Goal: Entertainment & Leisure: Consume media (video, audio)

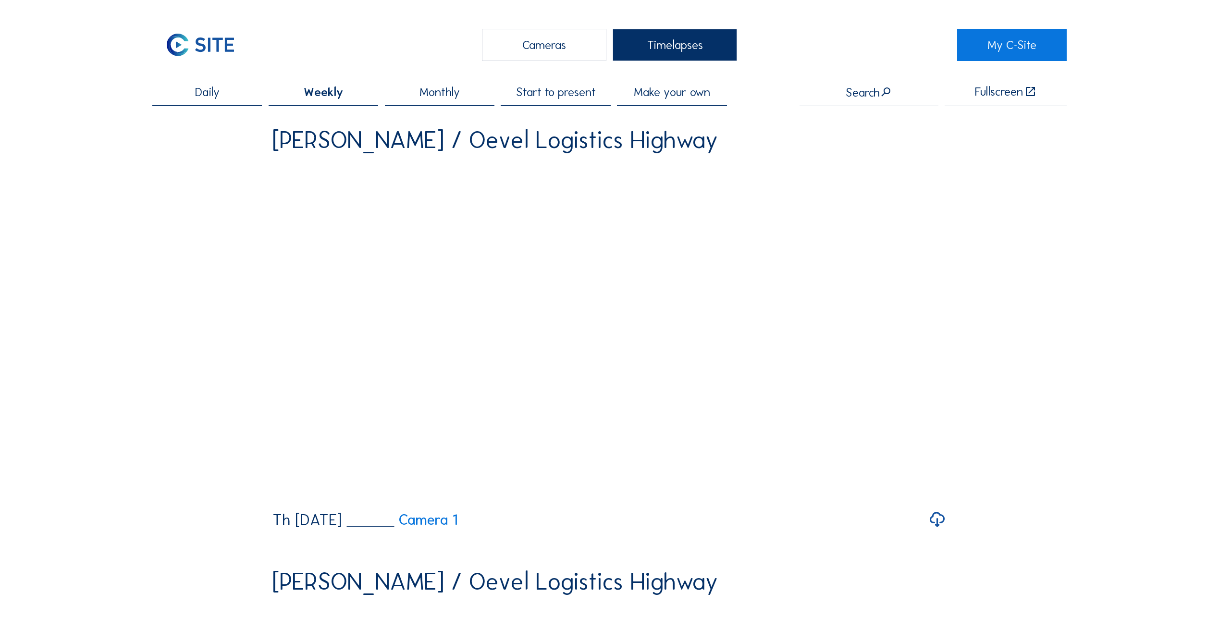
click at [218, 86] on span "Daily" at bounding box center [207, 92] width 25 height 12
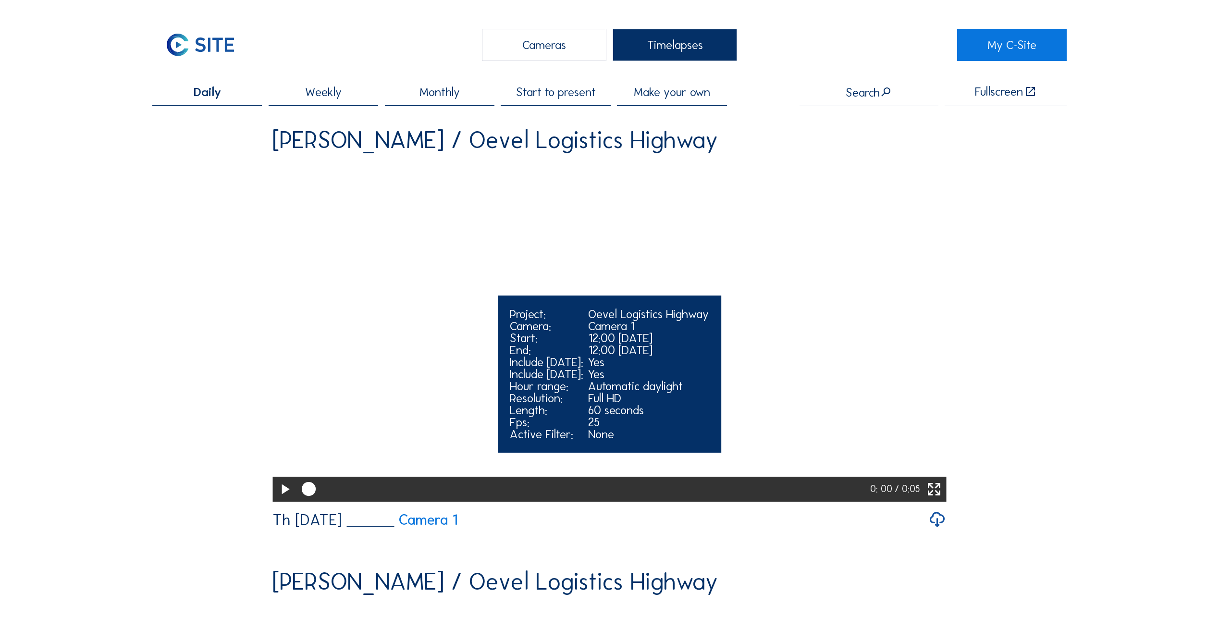
click at [287, 309] on icon at bounding box center [284, 490] width 17 height 20
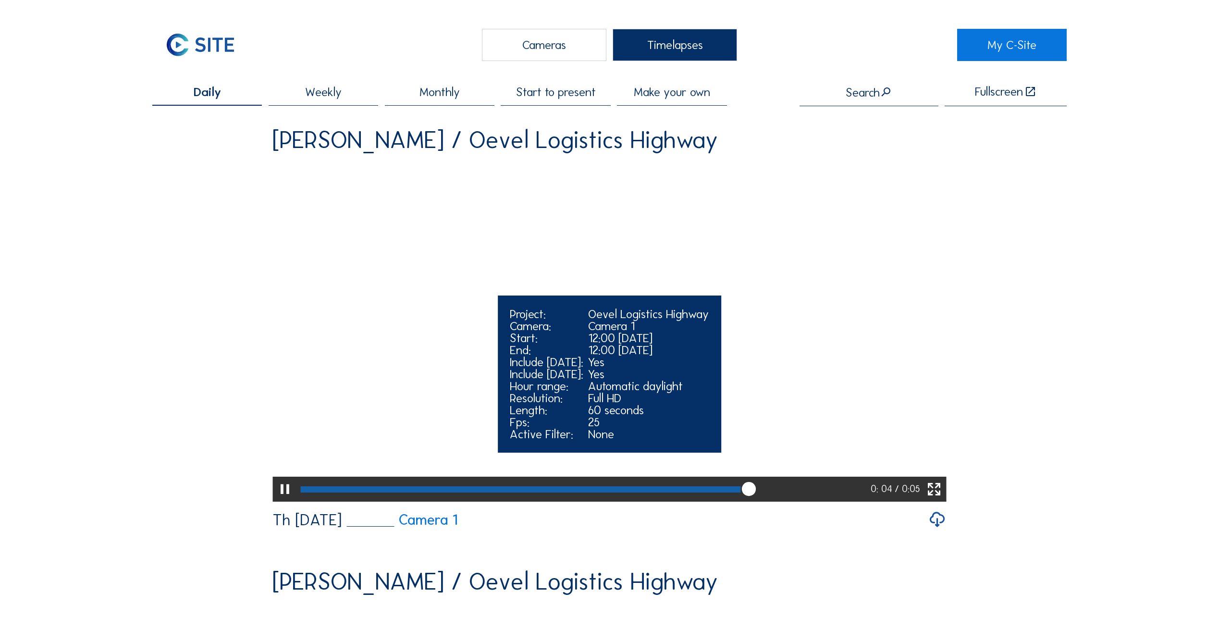
click at [285, 309] on icon at bounding box center [284, 490] width 17 height 20
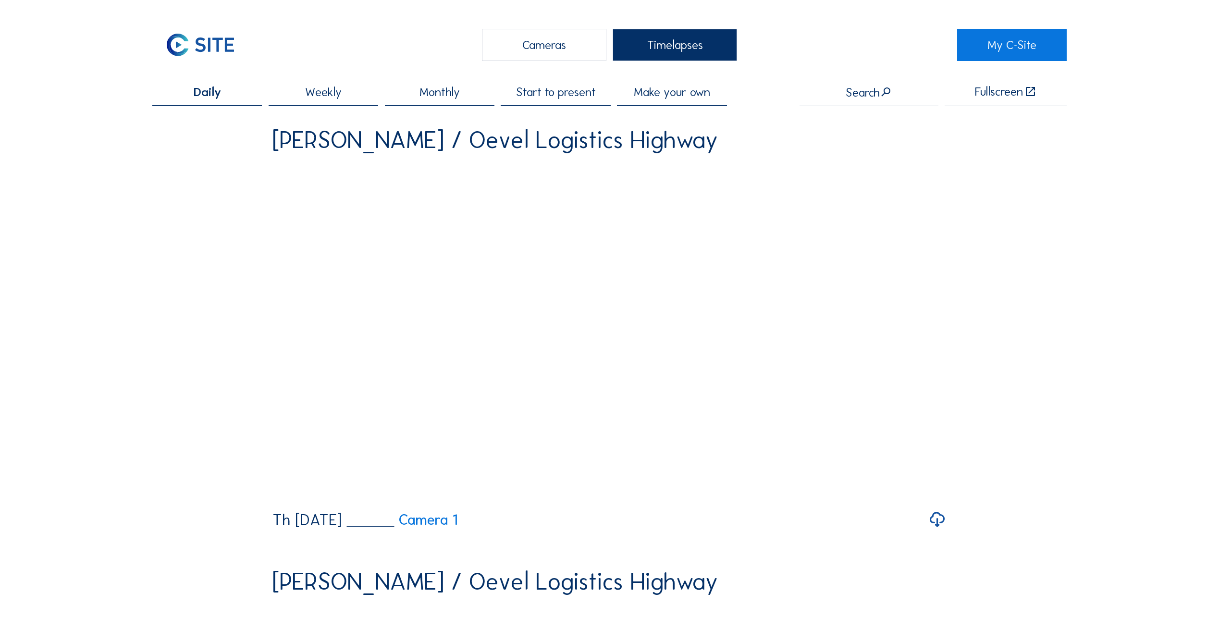
click at [604, 94] on div "Fullscreen" at bounding box center [999, 92] width 48 height 12
click at [604, 40] on link "My C-Site" at bounding box center [1012, 45] width 110 height 32
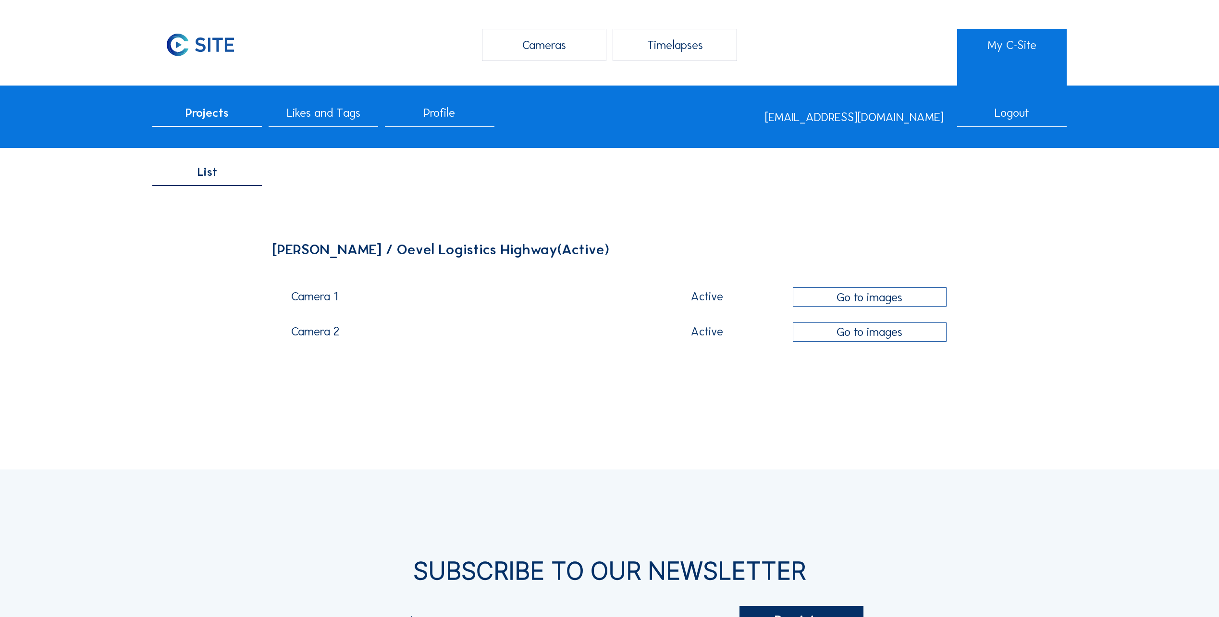
click at [604, 301] on div "Active" at bounding box center [708, 296] width 160 height 12
click at [296, 293] on div "Camera 1" at bounding box center [456, 299] width 331 height 18
drag, startPoint x: 296, startPoint y: 293, endPoint x: 317, endPoint y: 334, distance: 46.2
click at [316, 309] on div "Camera 2" at bounding box center [456, 334] width 331 height 18
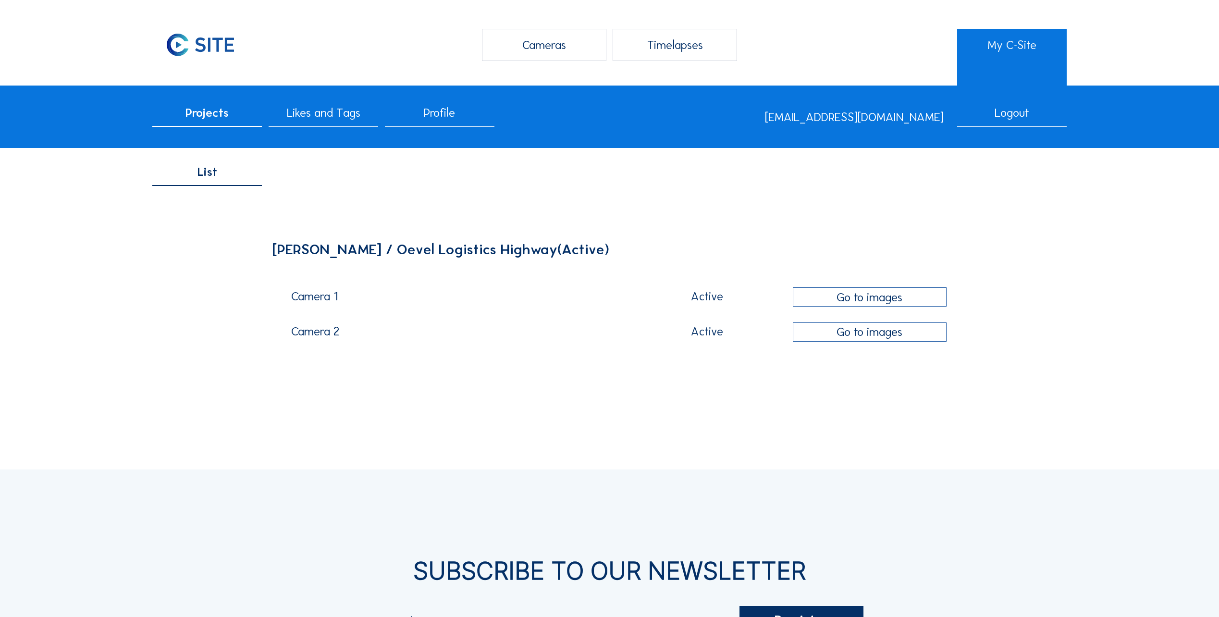
click at [604, 296] on div "Go to images" at bounding box center [870, 296] width 154 height 19
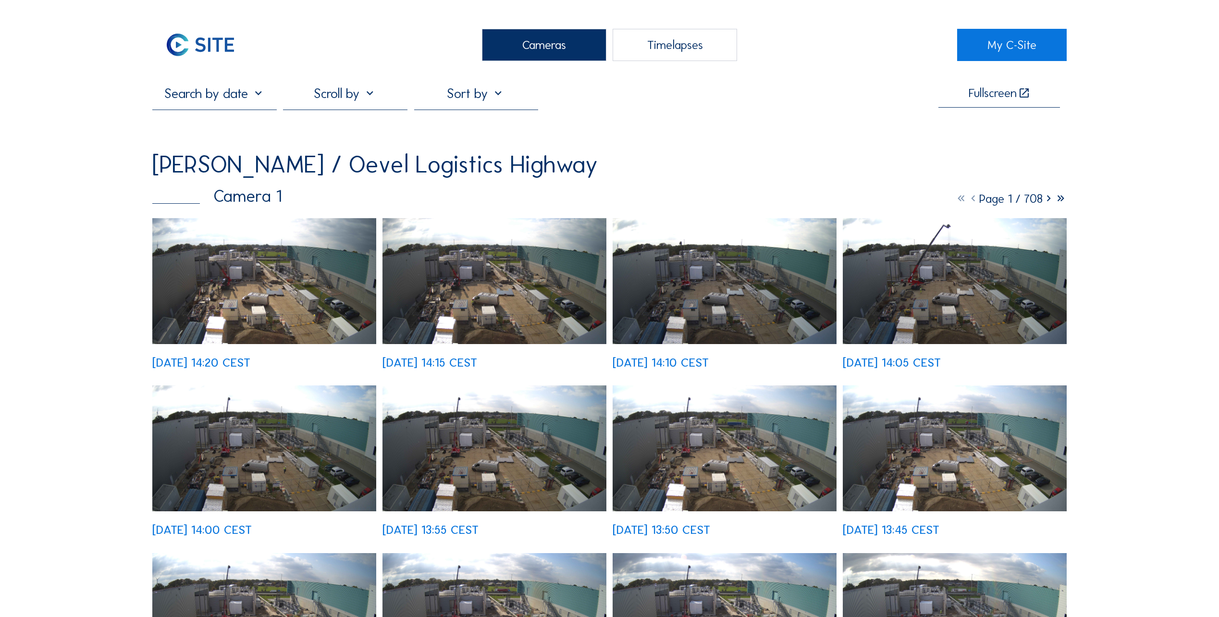
click at [296, 308] on img at bounding box center [264, 281] width 224 height 126
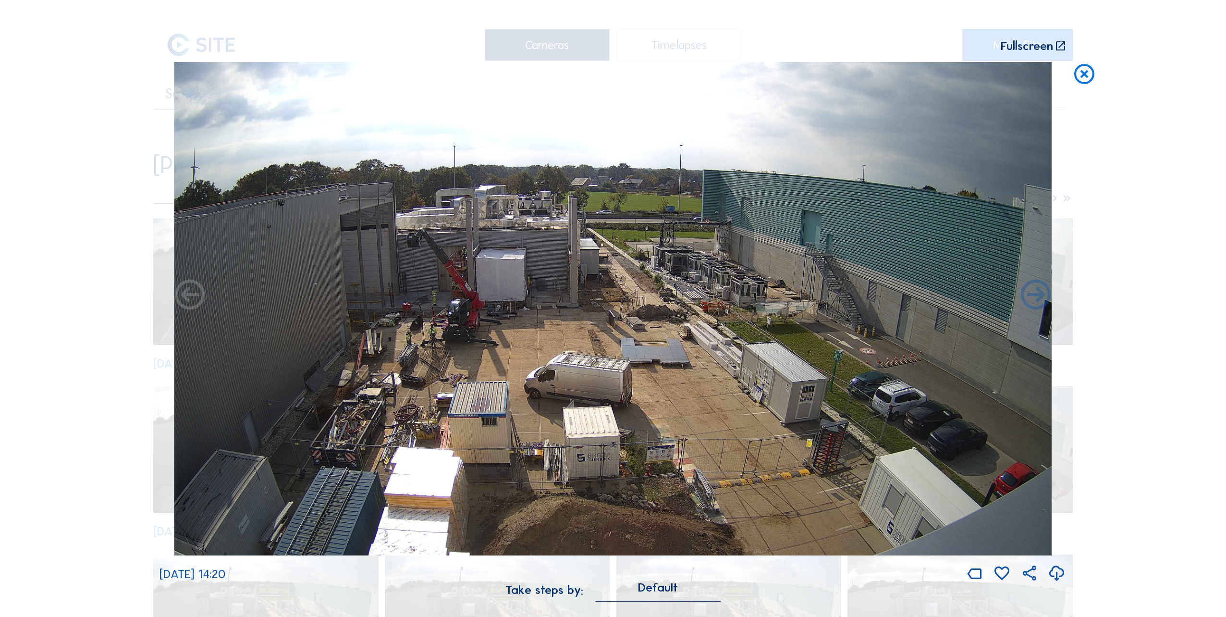
click at [470, 252] on img at bounding box center [612, 309] width 877 height 494
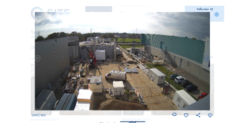
click at [210, 116] on icon at bounding box center [210, 115] width 5 height 6
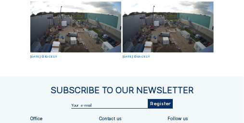
scroll to position [469, 0]
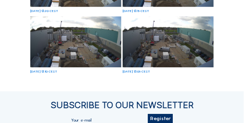
click at [59, 41] on img at bounding box center [75, 41] width 91 height 51
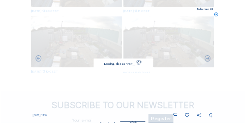
scroll to position [472, 0]
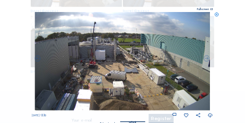
click at [97, 56] on img at bounding box center [122, 61] width 175 height 99
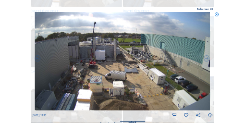
click at [97, 56] on img at bounding box center [122, 61] width 175 height 99
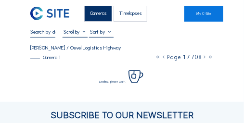
scroll to position [0, 0]
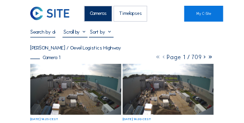
click at [106, 13] on div "Cameras" at bounding box center [97, 14] width 27 height 16
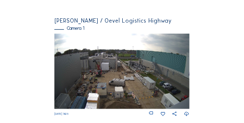
scroll to position [67, 0]
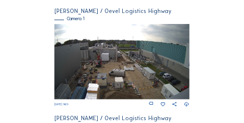
click at [90, 69] on img at bounding box center [121, 62] width 135 height 76
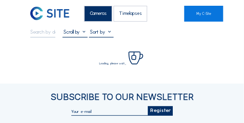
click at [90, 69] on div "Cameras Timelapses My C-Site Fullscreen Loading, please wait... Subscribe to ou…" at bounding box center [122, 97] width 244 height 194
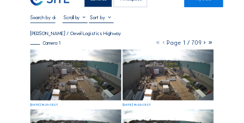
scroll to position [48, 0]
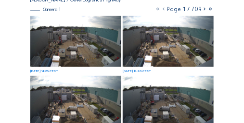
click at [71, 49] on img at bounding box center [75, 41] width 91 height 51
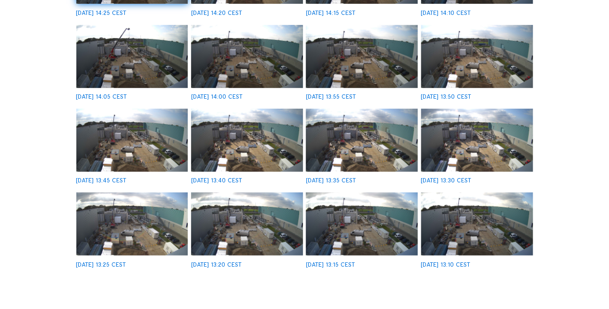
scroll to position [0, 0]
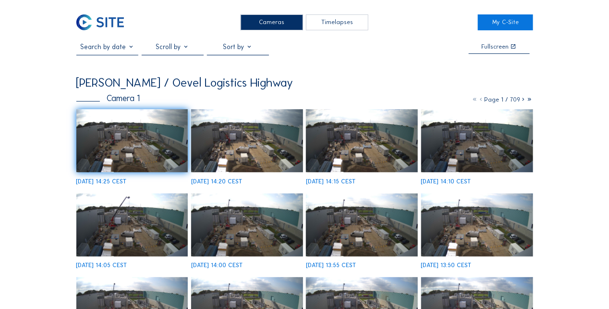
click at [527, 100] on icon at bounding box center [530, 99] width 6 height 7
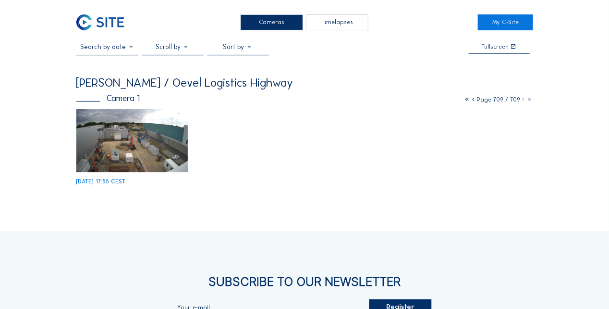
click at [465, 100] on icon at bounding box center [468, 99] width 6 height 7
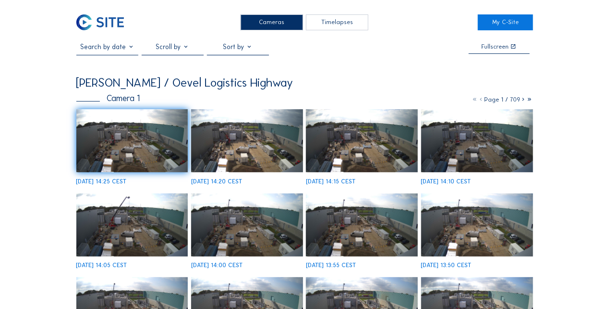
click at [524, 100] on icon at bounding box center [524, 99] width 6 height 7
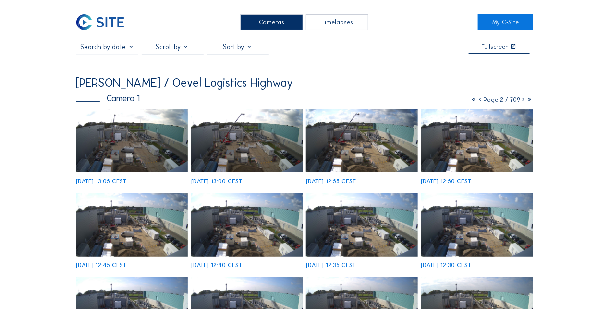
click at [524, 100] on icon at bounding box center [524, 99] width 6 height 7
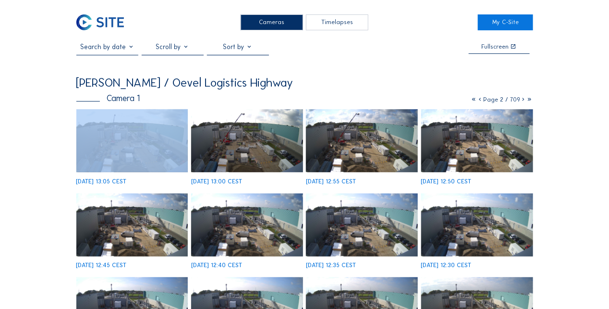
click at [524, 100] on icon at bounding box center [524, 99] width 6 height 7
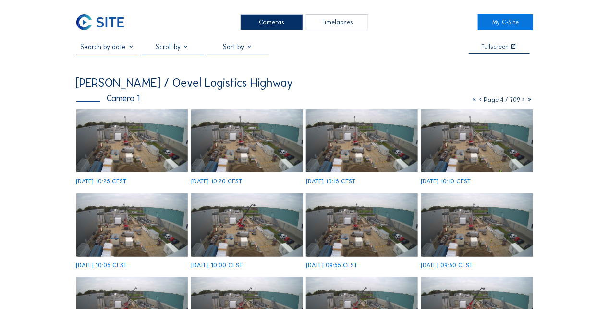
click at [397, 84] on div "[PERSON_NAME] / Oevel Logistics Highway" at bounding box center [304, 82] width 457 height 12
click at [481, 100] on icon at bounding box center [481, 99] width 6 height 7
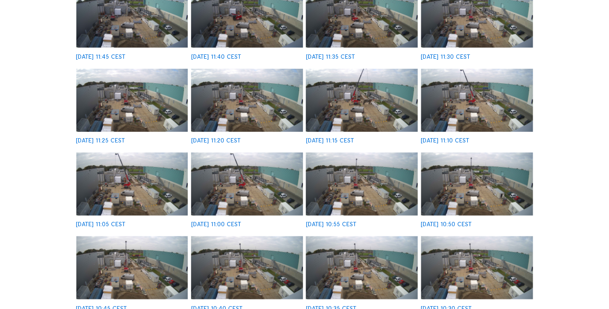
scroll to position [192, 0]
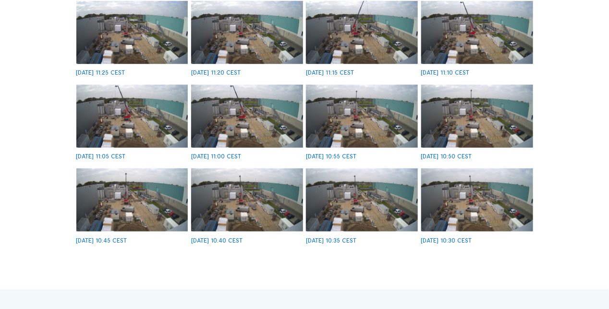
click at [259, 202] on img at bounding box center [247, 199] width 112 height 63
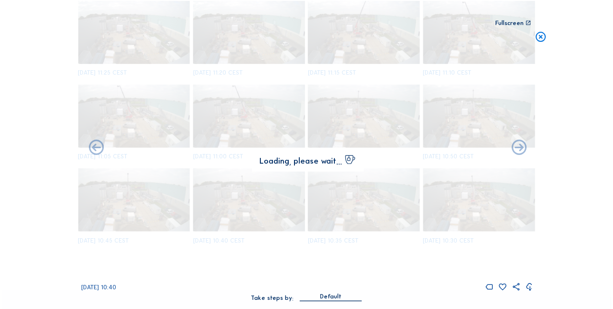
scroll to position [193, 0]
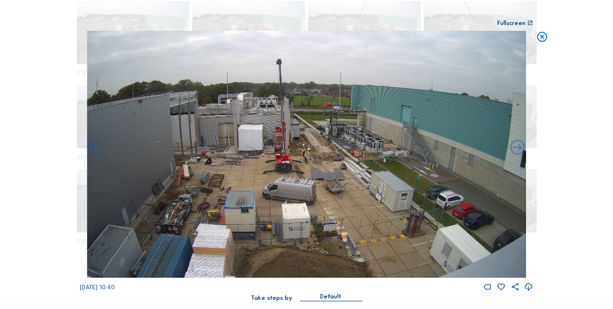
click at [279, 129] on img at bounding box center [306, 154] width 439 height 247
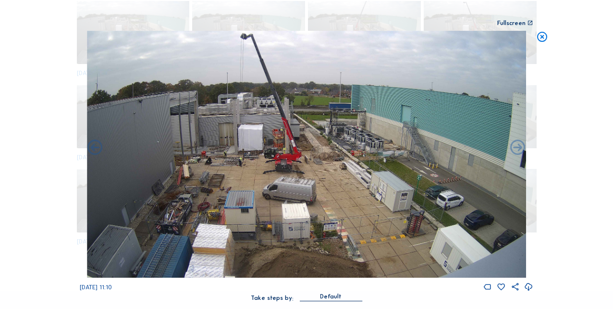
click at [529, 287] on icon at bounding box center [528, 286] width 9 height 11
click at [581, 102] on div "Scroll to travel through time | Press 'Alt' Button + Scroll to Zoom | Click and…" at bounding box center [306, 154] width 613 height 309
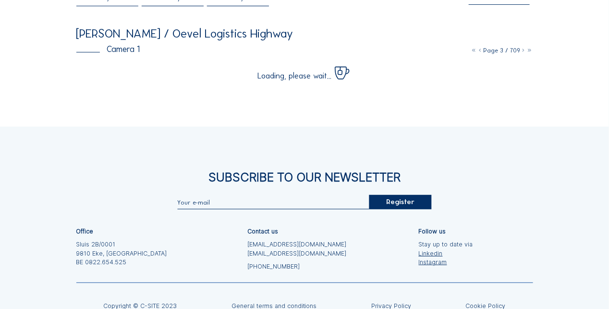
scroll to position [0, 0]
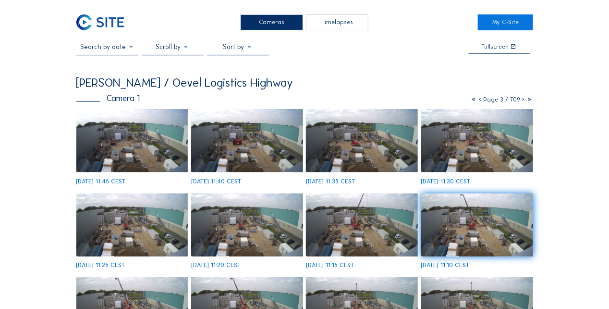
click at [130, 86] on div "[PERSON_NAME] / Oevel Logistics Highway" at bounding box center [184, 82] width 217 height 12
click at [260, 17] on div "Cameras" at bounding box center [272, 22] width 62 height 16
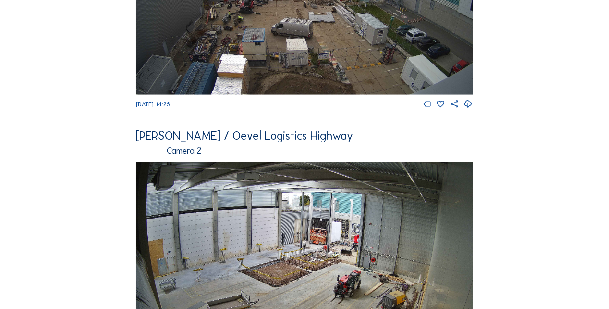
scroll to position [312, 0]
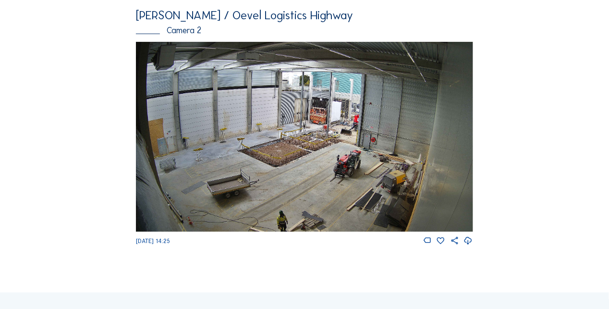
click at [180, 119] on img at bounding box center [304, 136] width 337 height 189
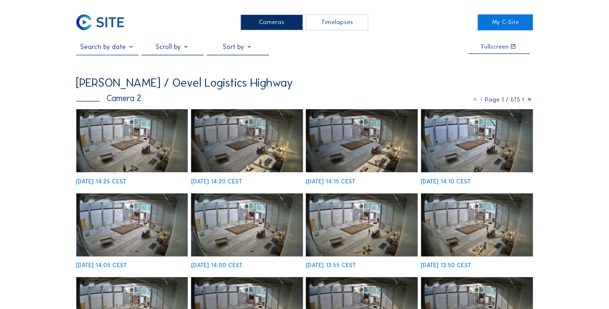
click at [478, 139] on img at bounding box center [477, 140] width 112 height 63
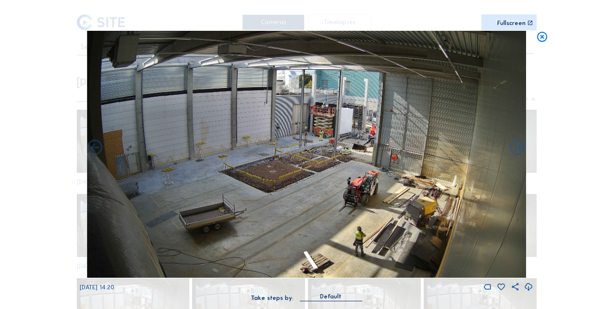
click at [544, 38] on icon at bounding box center [542, 37] width 12 height 12
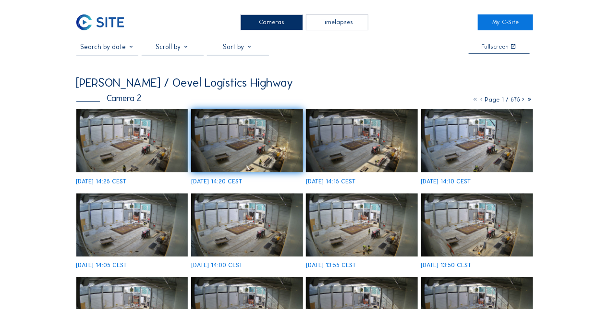
click at [522, 102] on icon at bounding box center [524, 99] width 6 height 7
click at [523, 102] on icon at bounding box center [524, 99] width 6 height 7
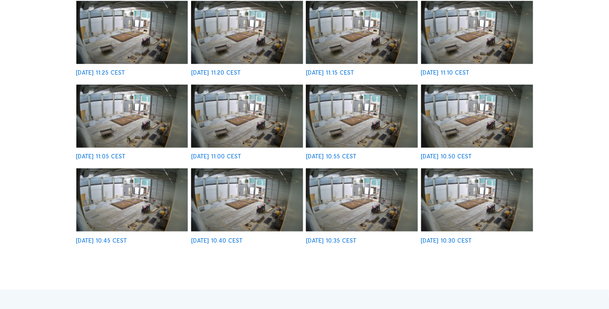
scroll to position [48, 0]
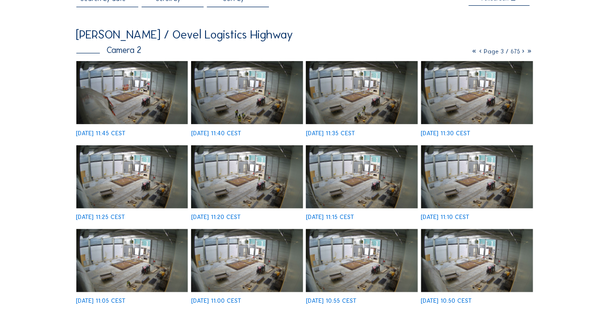
click at [522, 53] on icon at bounding box center [524, 51] width 6 height 7
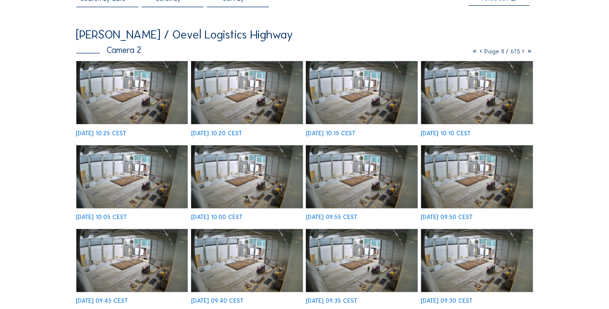
click at [524, 52] on icon at bounding box center [524, 51] width 6 height 7
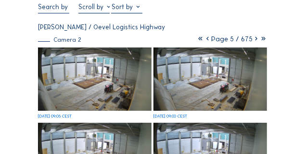
scroll to position [33, 0]
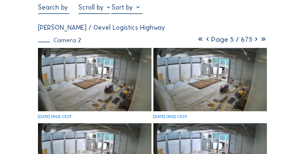
click at [255, 41] on icon at bounding box center [255, 39] width 7 height 9
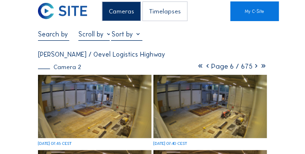
scroll to position [0, 0]
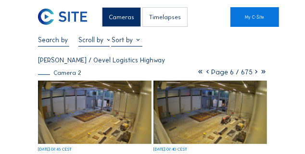
click at [204, 73] on icon at bounding box center [207, 72] width 7 height 9
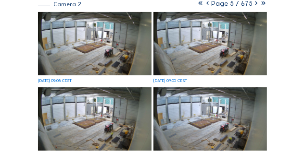
scroll to position [72, 0]
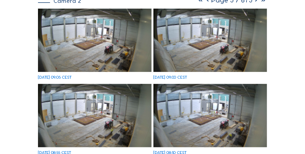
click at [222, 36] on img at bounding box center [209, 41] width 113 height 64
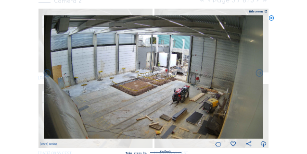
click at [182, 62] on img at bounding box center [154, 76] width 220 height 123
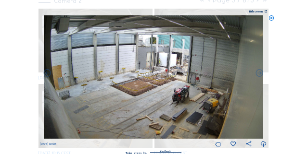
click at [273, 19] on icon at bounding box center [271, 18] width 6 height 6
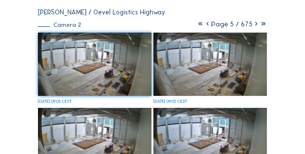
scroll to position [36, 0]
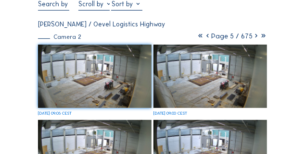
click at [205, 37] on icon at bounding box center [207, 36] width 7 height 9
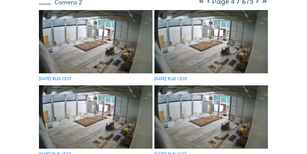
scroll to position [72, 0]
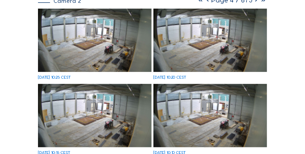
click at [220, 34] on img at bounding box center [209, 41] width 113 height 64
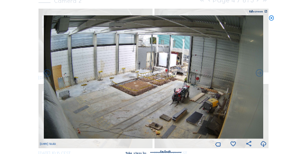
click at [173, 53] on img at bounding box center [154, 76] width 220 height 123
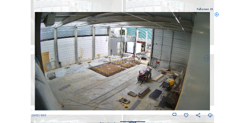
scroll to position [70, 0]
click at [135, 52] on img at bounding box center [122, 61] width 175 height 99
click at [209, 115] on icon at bounding box center [210, 115] width 5 height 6
click at [206, 62] on icon at bounding box center [206, 58] width 7 height 7
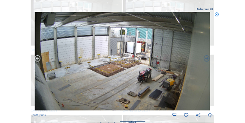
click at [37, 60] on icon at bounding box center [38, 58] width 7 height 7
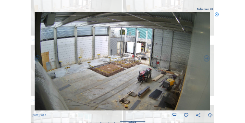
scroll to position [555, 0]
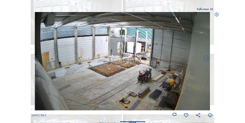
click at [37, 60] on icon at bounding box center [38, 58] width 7 height 7
click at [37, 61] on icon at bounding box center [38, 58] width 7 height 7
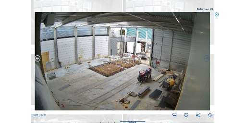
click at [37, 61] on icon at bounding box center [38, 58] width 7 height 7
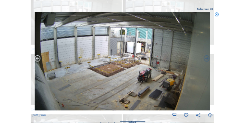
click at [37, 61] on icon at bounding box center [38, 58] width 7 height 7
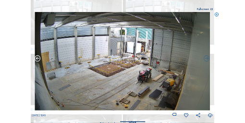
click at [37, 61] on icon at bounding box center [38, 58] width 7 height 7
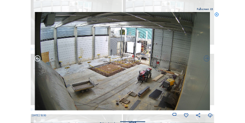
click at [36, 61] on icon at bounding box center [38, 58] width 7 height 7
click at [37, 59] on icon at bounding box center [38, 58] width 7 height 7
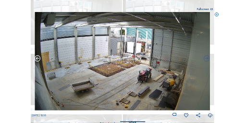
click at [37, 59] on icon at bounding box center [38, 58] width 7 height 7
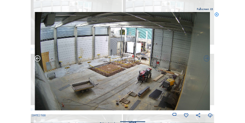
click at [37, 60] on icon at bounding box center [38, 58] width 7 height 7
click at [36, 60] on icon at bounding box center [38, 58] width 7 height 7
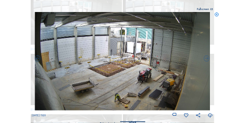
click at [36, 60] on icon at bounding box center [38, 58] width 7 height 7
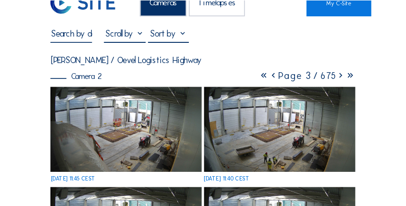
scroll to position [0, 0]
